Goal: Task Accomplishment & Management: Complete application form

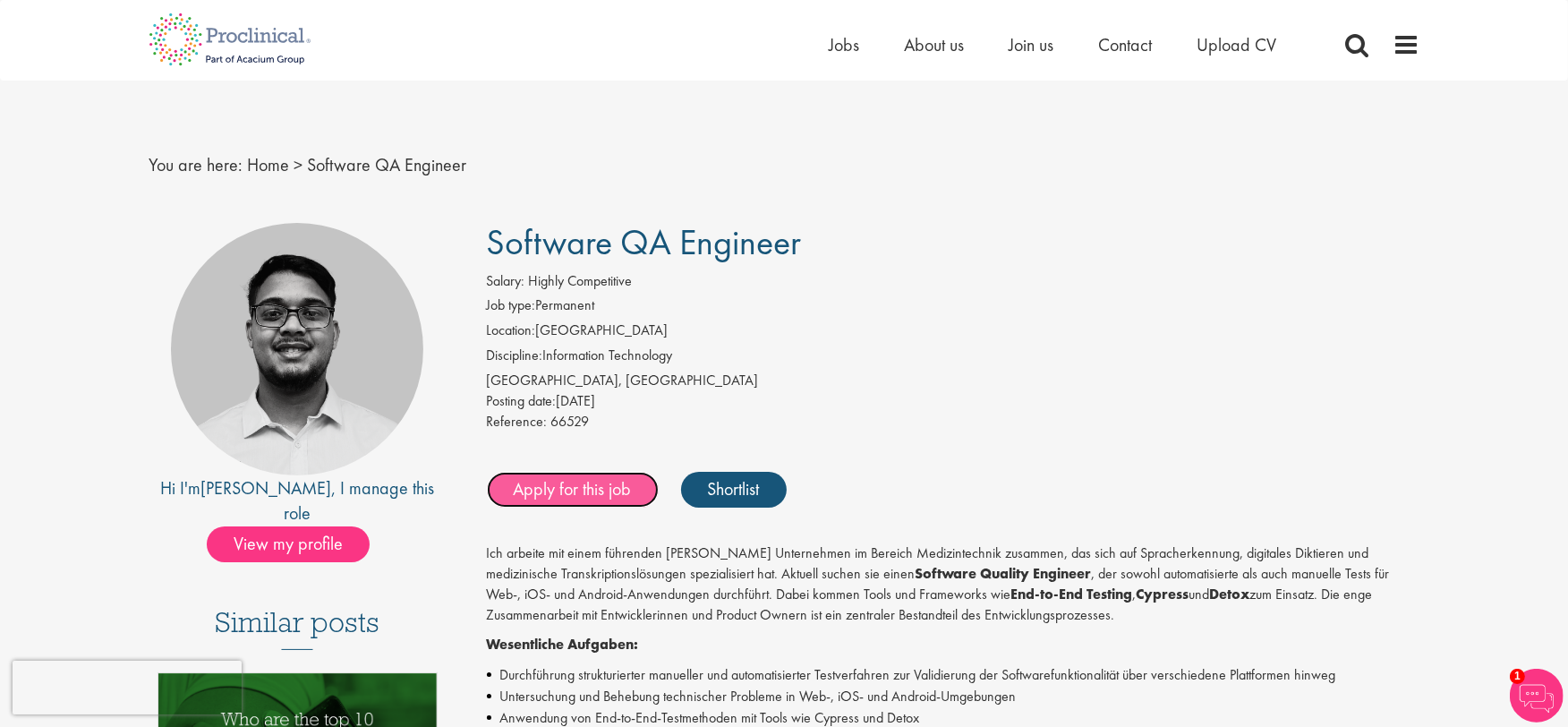
click at [586, 495] on link "Apply for this job" at bounding box center [573, 489] width 172 height 36
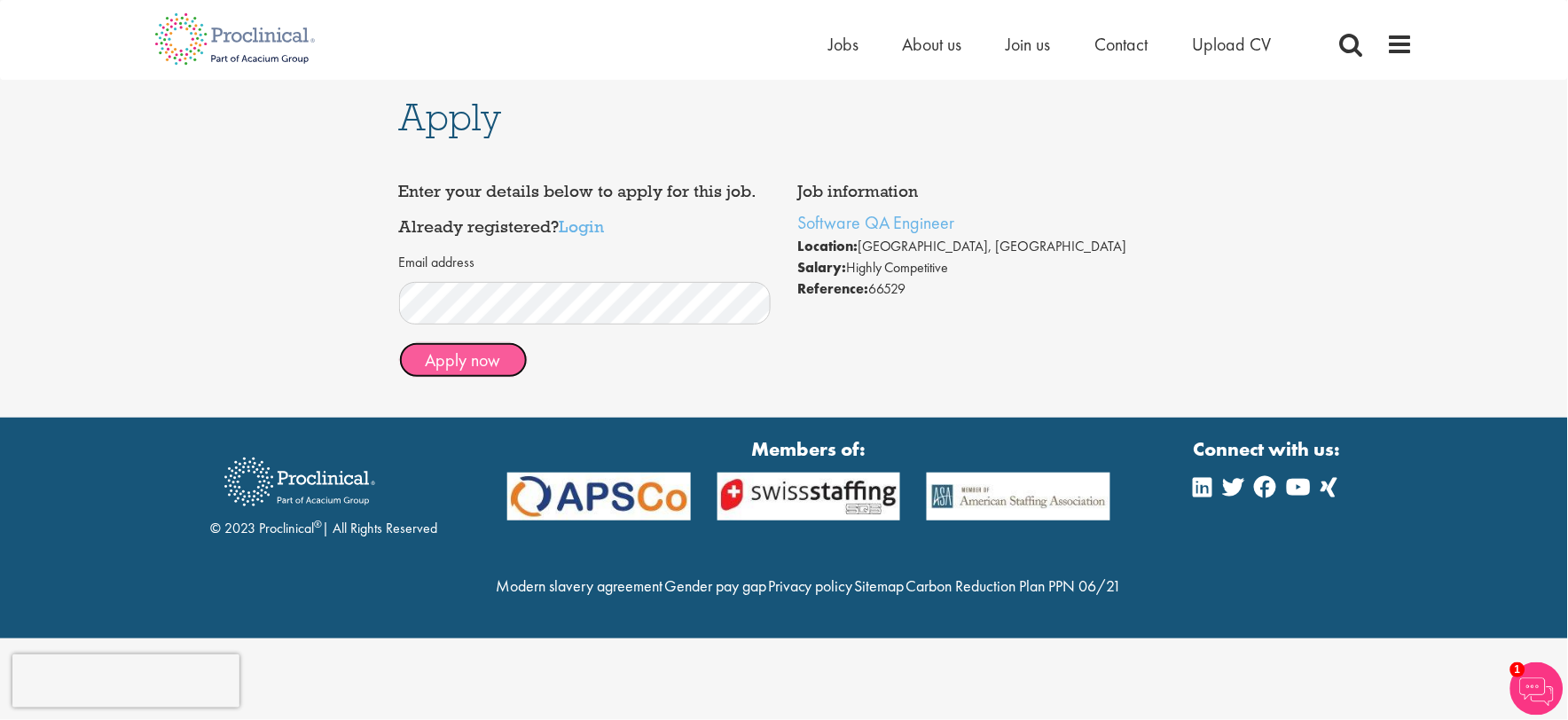
click at [467, 359] on button "Apply now" at bounding box center [463, 360] width 128 height 35
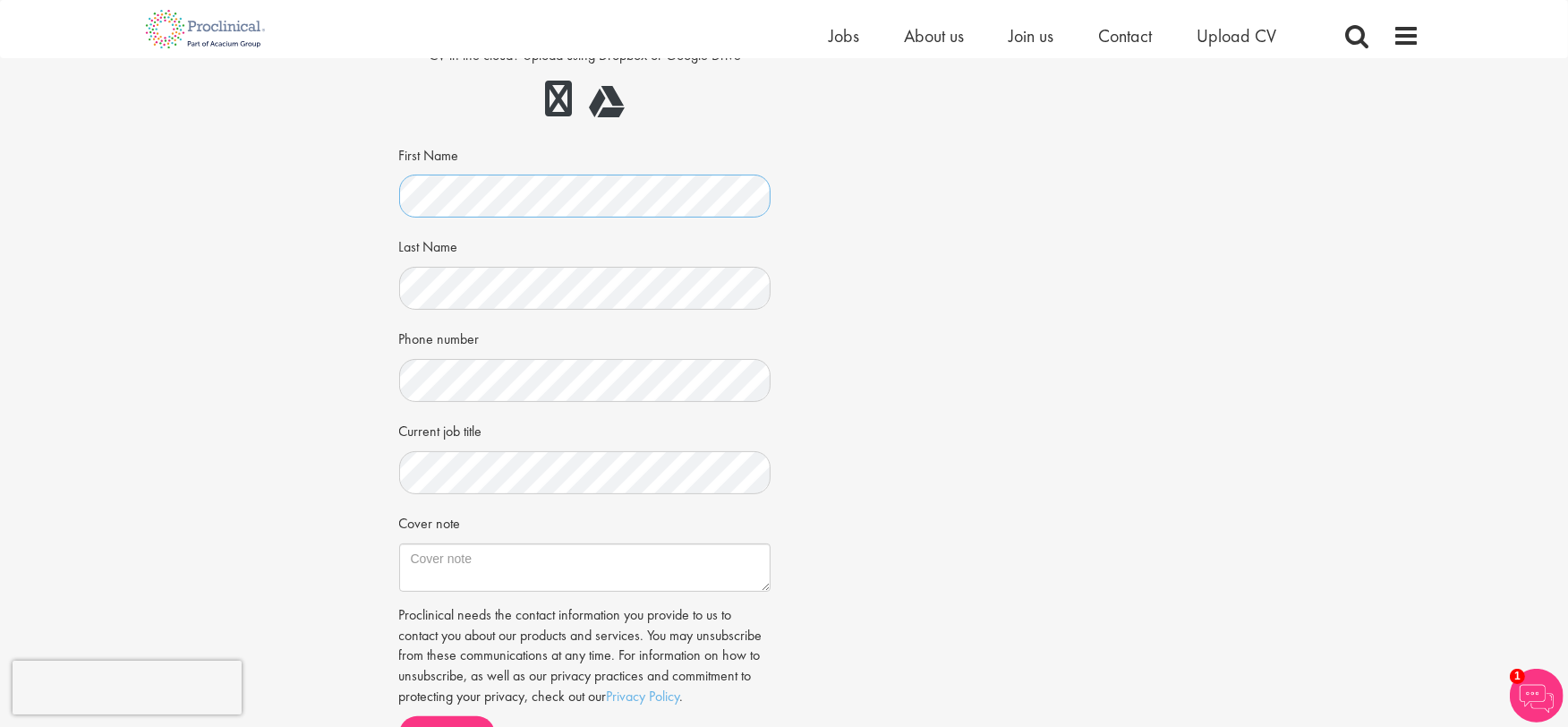
scroll to position [331, 0]
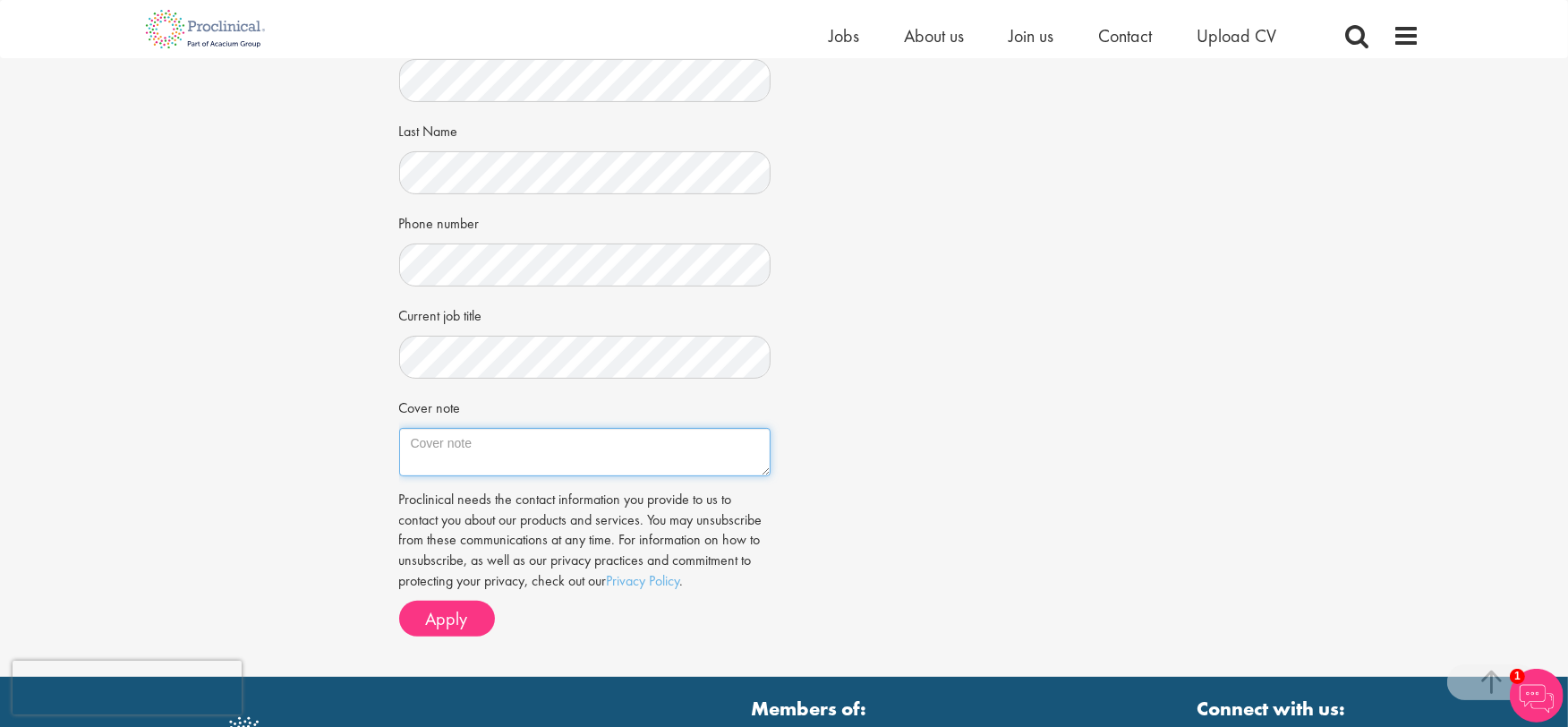
click at [469, 452] on textarea "Cover note" at bounding box center [586, 452] width 372 height 48
drag, startPoint x: 461, startPoint y: 627, endPoint x: 628, endPoint y: 594, distance: 170.2
click at [460, 625] on span "Apply" at bounding box center [447, 619] width 42 height 23
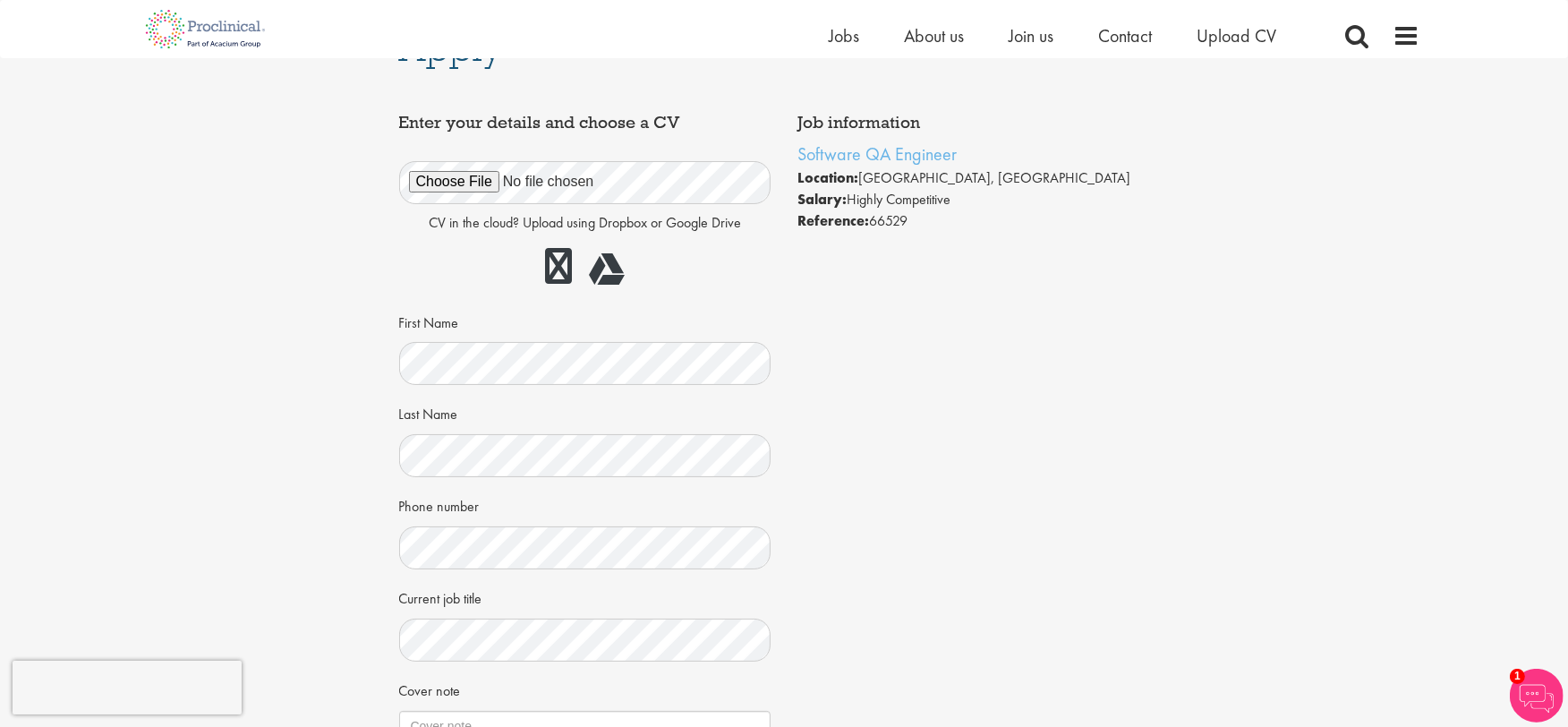
scroll to position [0, 0]
